Goal: Task Accomplishment & Management: Use online tool/utility

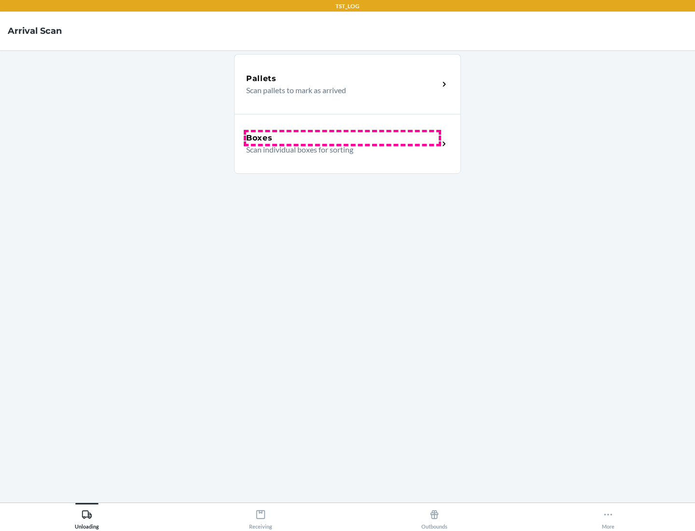
click at [342, 138] on div "Boxes" at bounding box center [342, 138] width 193 height 12
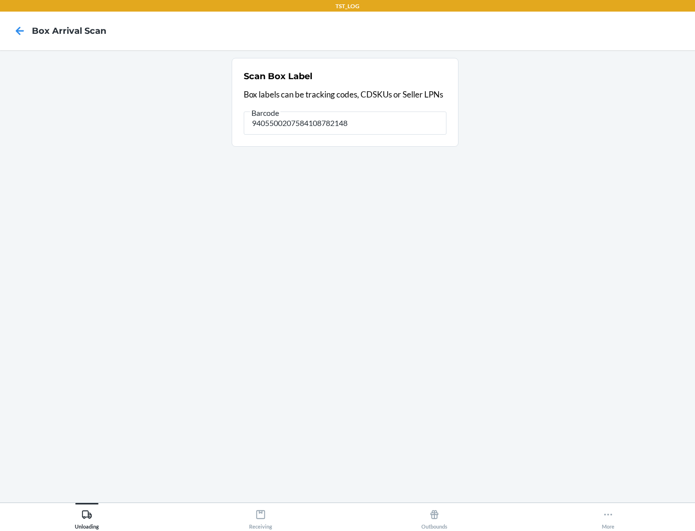
type input "9405500207584108782148"
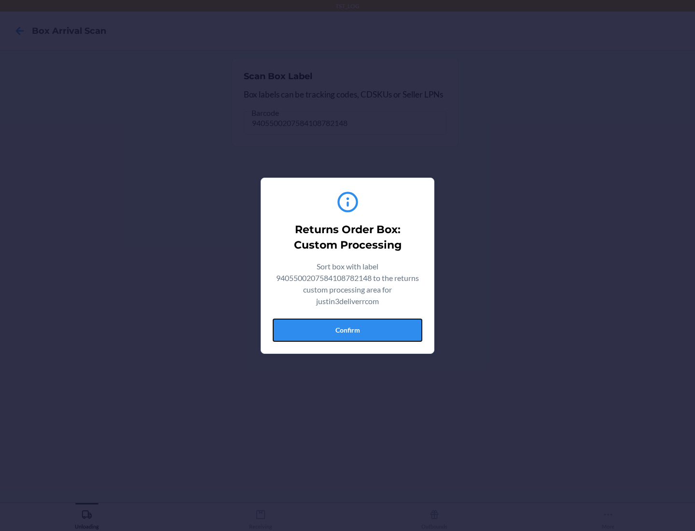
click at [348, 330] on button "Confirm" at bounding box center [348, 330] width 150 height 23
